Goal: Check status: Check status

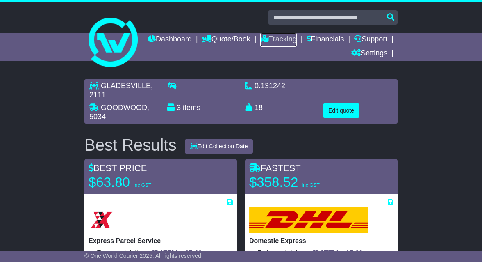
click at [297, 39] on link "Tracking" at bounding box center [279, 40] width 36 height 14
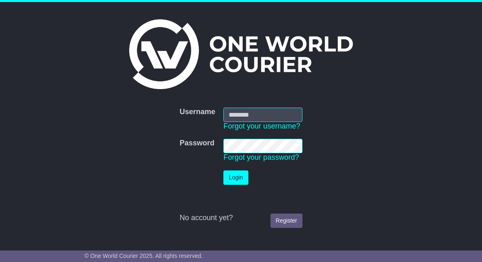
type input "**********"
click at [235, 176] on button "Login" at bounding box center [236, 177] width 25 height 14
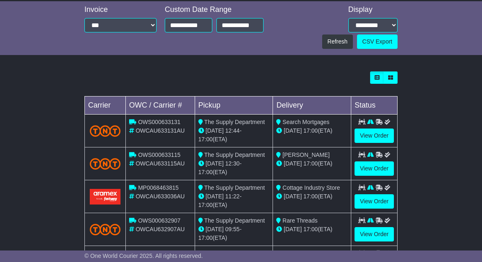
scroll to position [259, 0]
